Goal: Find specific page/section: Find specific page/section

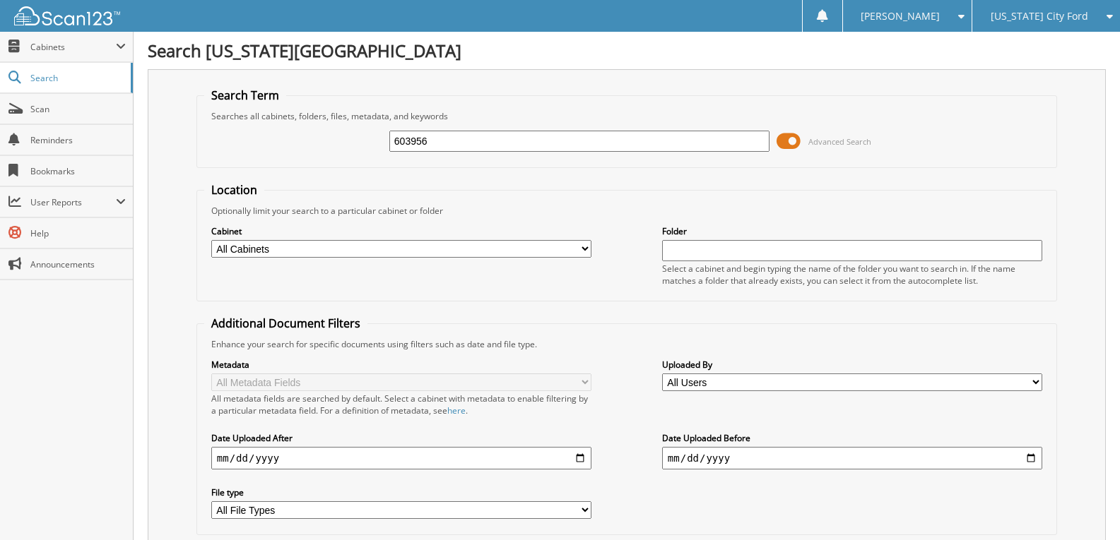
type input "603956"
drag, startPoint x: 432, startPoint y: 143, endPoint x: 385, endPoint y: 148, distance: 47.6
click at [385, 148] on div "603956 Advanced Search" at bounding box center [626, 141] width 845 height 38
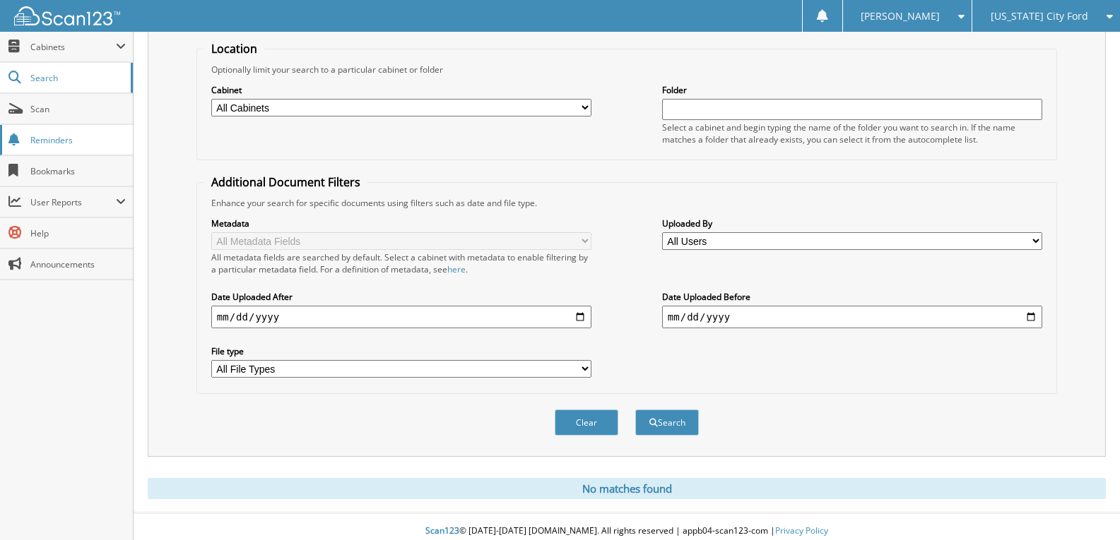
scroll to position [71, 0]
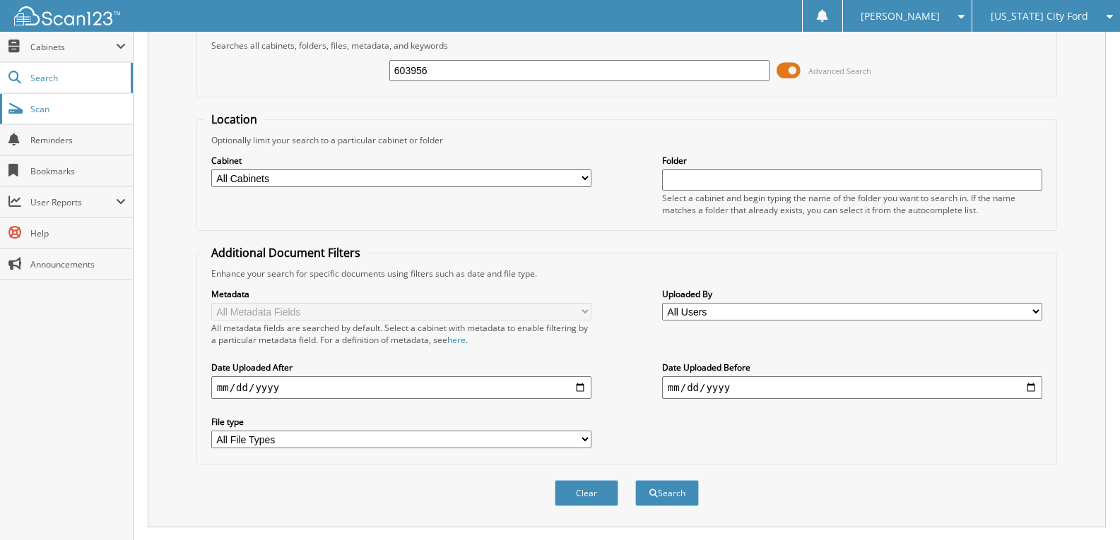
click at [67, 105] on span "Scan" at bounding box center [77, 109] width 95 height 12
